Goal: Task Accomplishment & Management: Complete application form

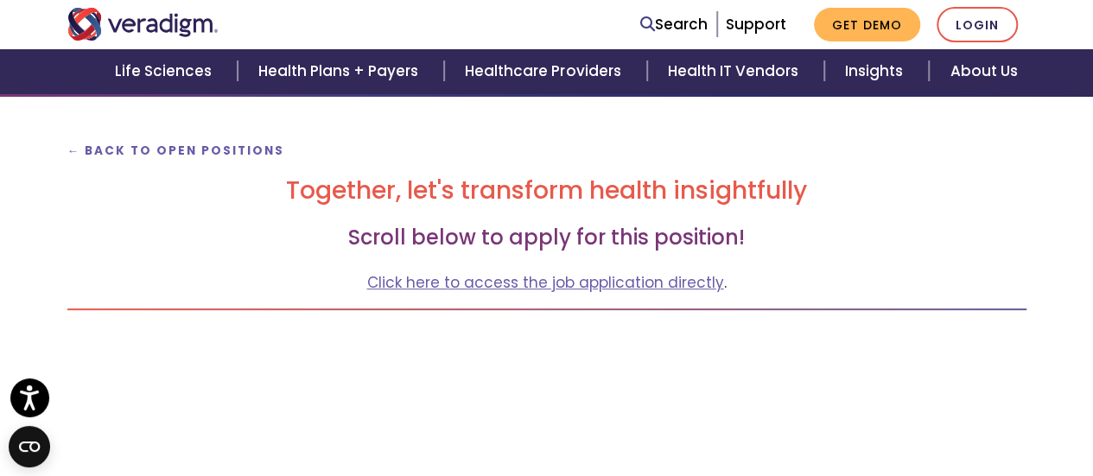
scroll to position [173, 0]
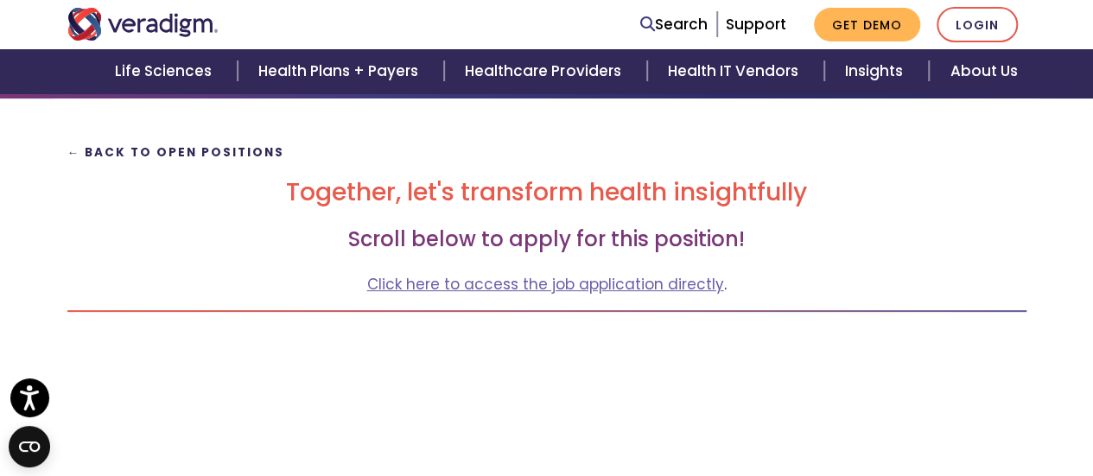
click at [180, 153] on strong "← Back to Open Positions" at bounding box center [176, 152] width 218 height 16
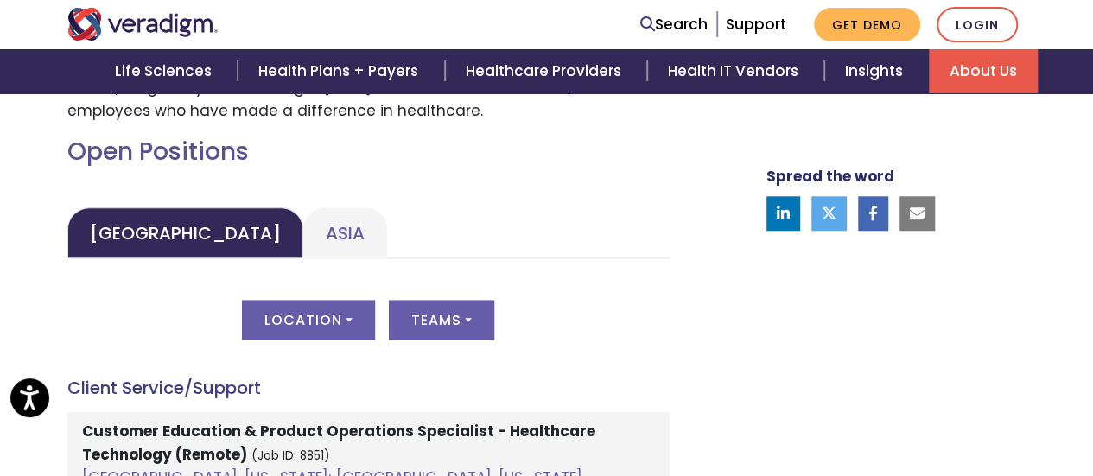
scroll to position [777, 0]
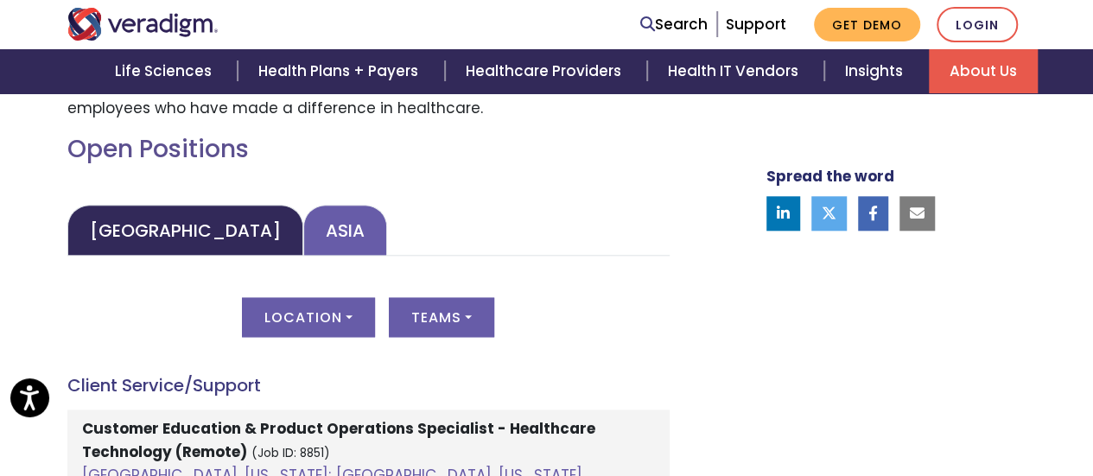
click at [303, 232] on link "Asia" at bounding box center [345, 230] width 84 height 51
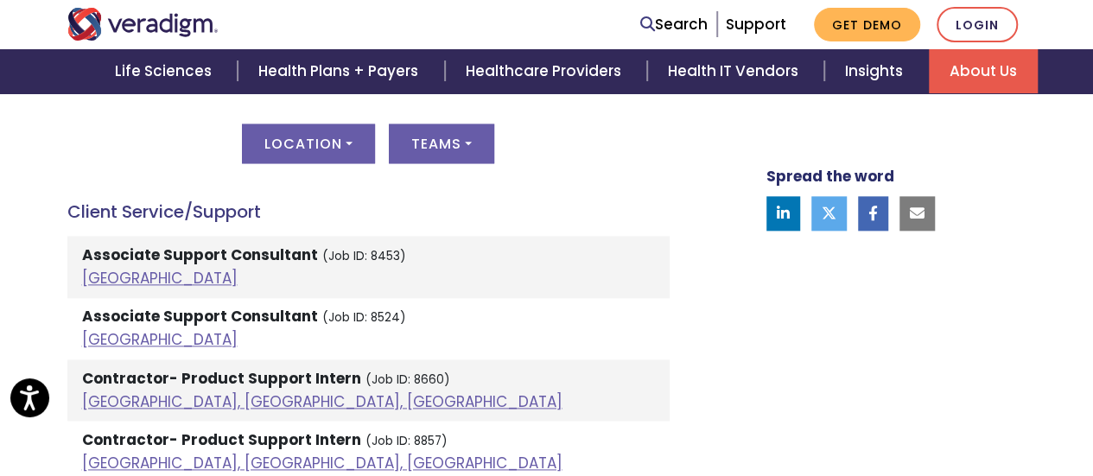
scroll to position [950, 0]
click at [302, 165] on div "Location All [GEOGRAPHIC_DATA] [GEOGRAPHIC_DATA], [GEOGRAPHIC_DATA], [GEOGRAPHI…" at bounding box center [368, 154] width 602 height 60
click at [309, 150] on button "Location" at bounding box center [308, 144] width 133 height 40
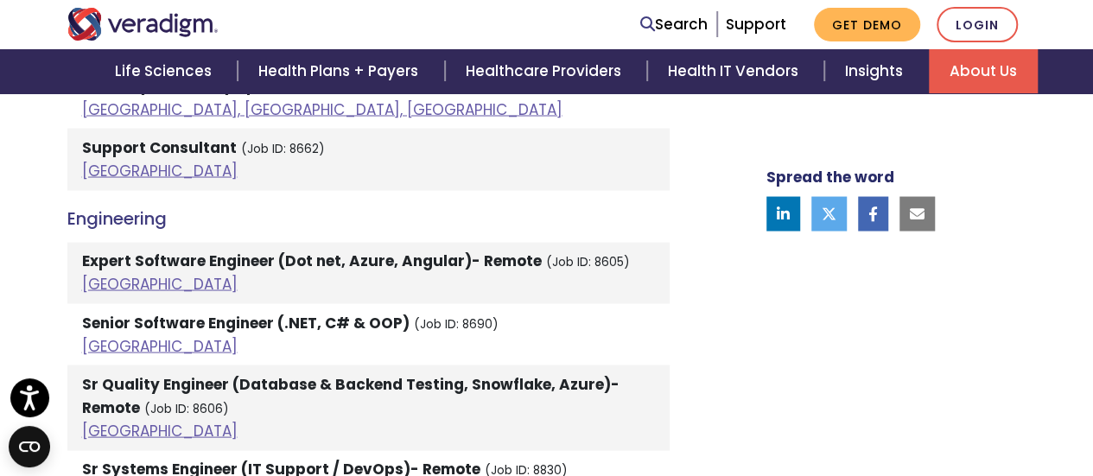
scroll to position [1555, 0]
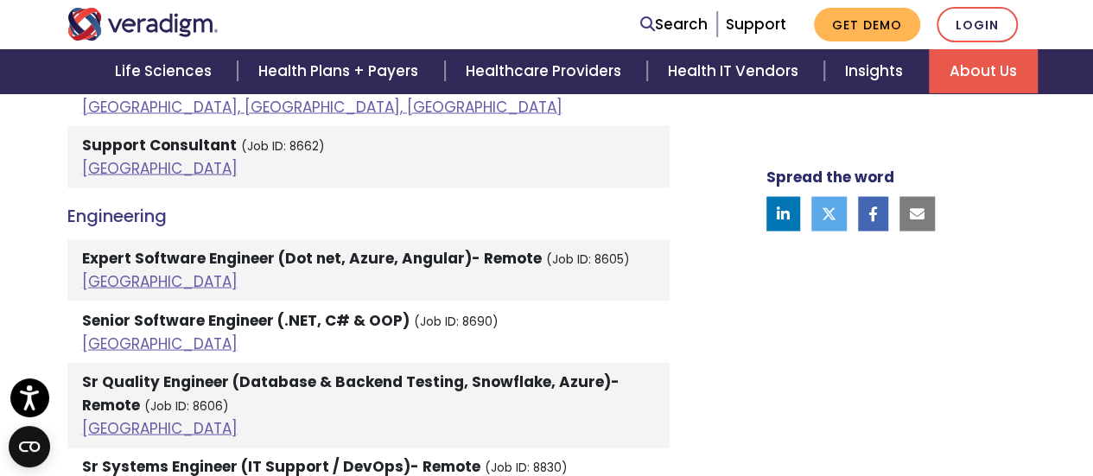
click at [371, 323] on strong "Senior Software Engineer (.NET, C# & OOP)" at bounding box center [245, 319] width 327 height 21
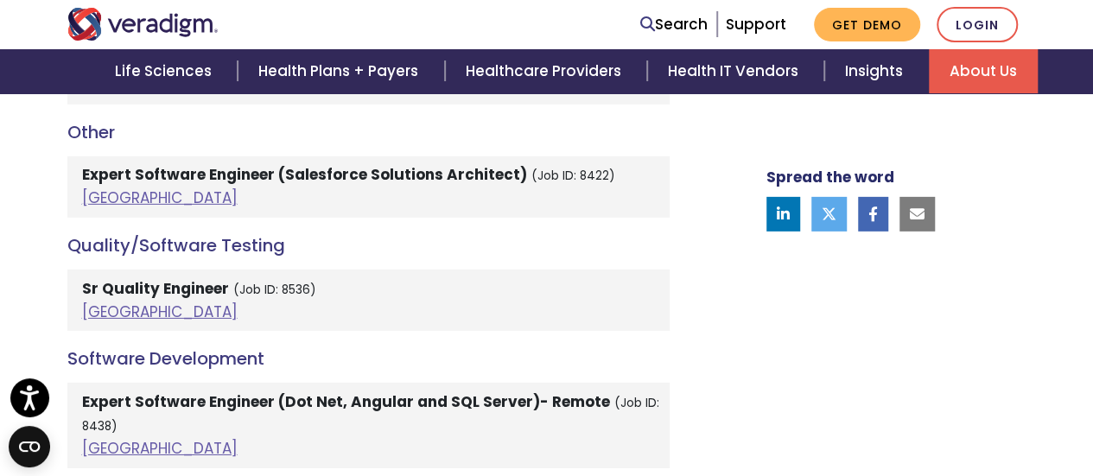
scroll to position [2677, 0]
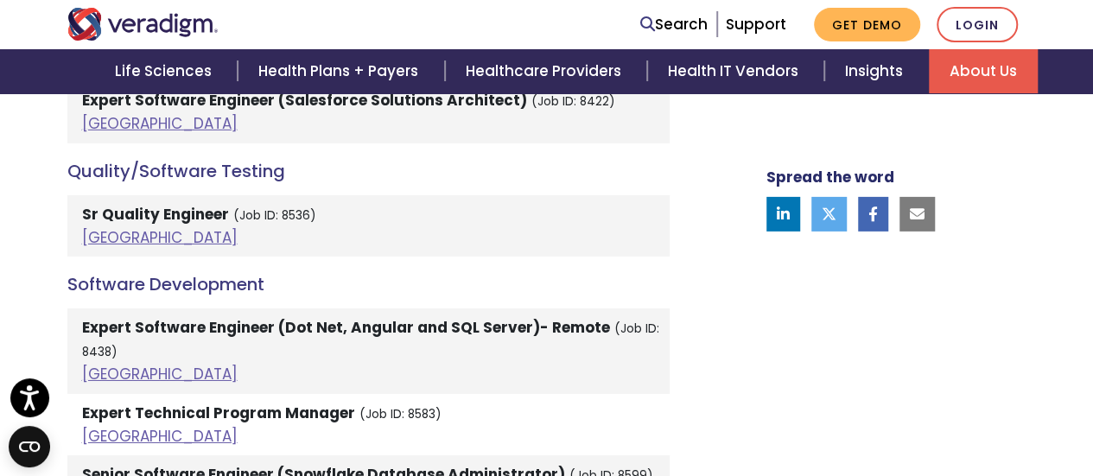
click at [168, 195] on li "Sr Quality Engineer (Job ID: 8536) [GEOGRAPHIC_DATA]" at bounding box center [368, 225] width 602 height 61
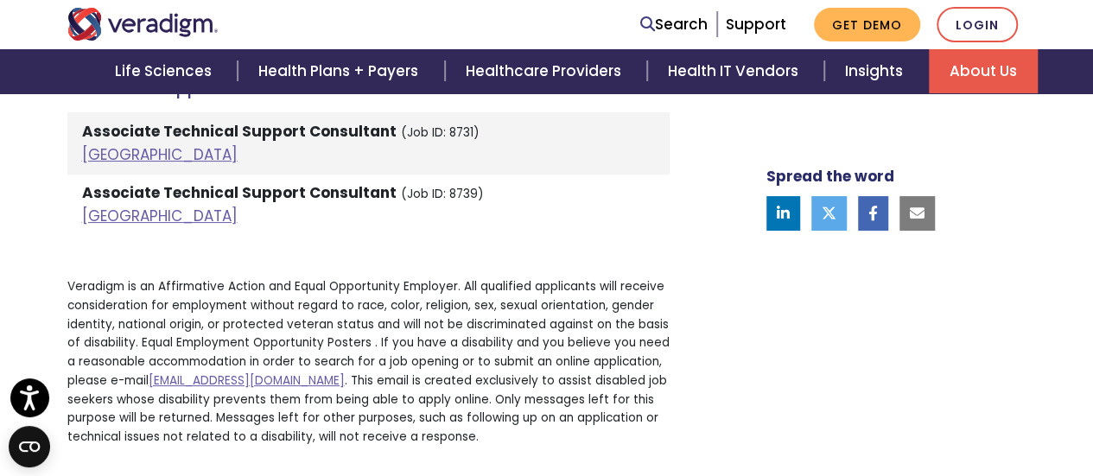
scroll to position [3368, 0]
